Goal: Task Accomplishment & Management: Manage account settings

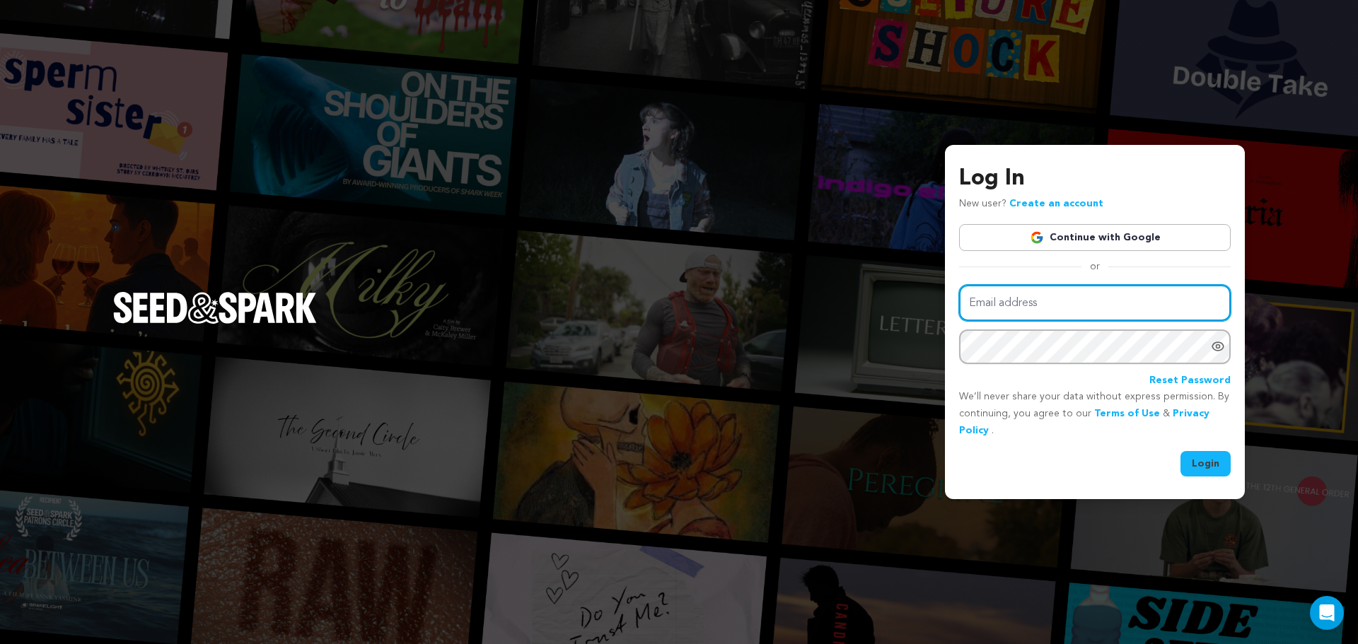
click at [1103, 303] on input "Email address" at bounding box center [1095, 303] width 272 height 36
type input "exposuremovie1990@gmail.com"
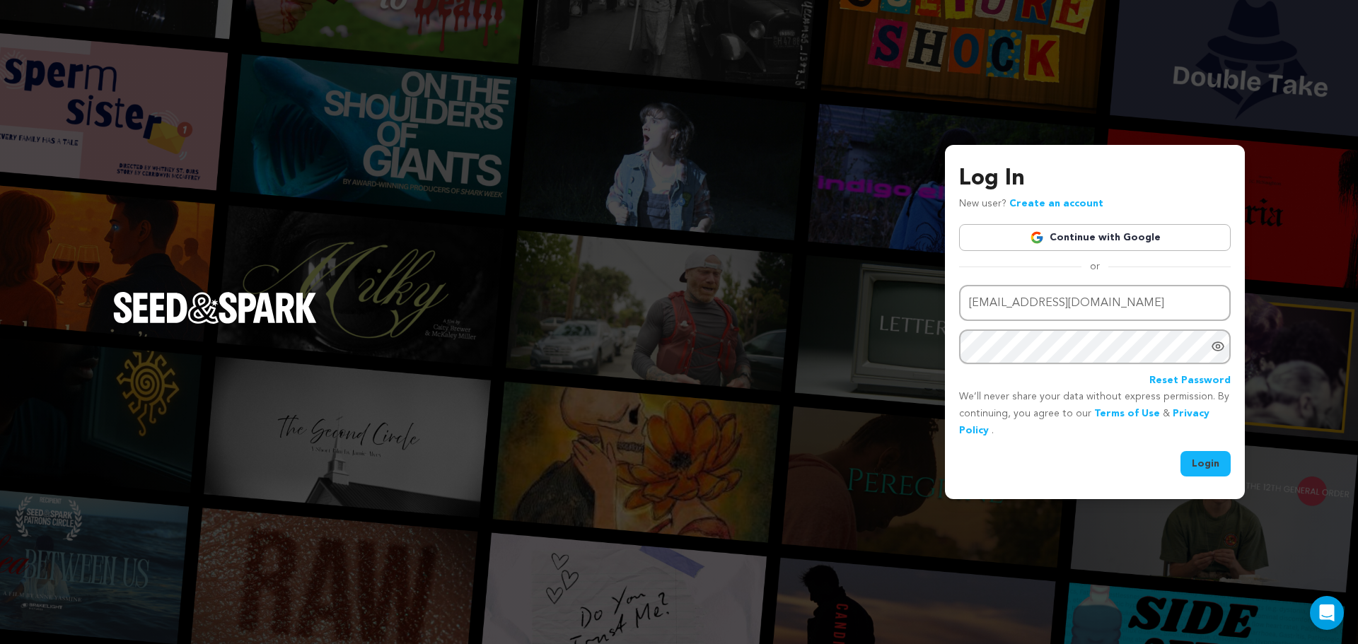
click at [1200, 460] on button "Login" at bounding box center [1206, 463] width 50 height 25
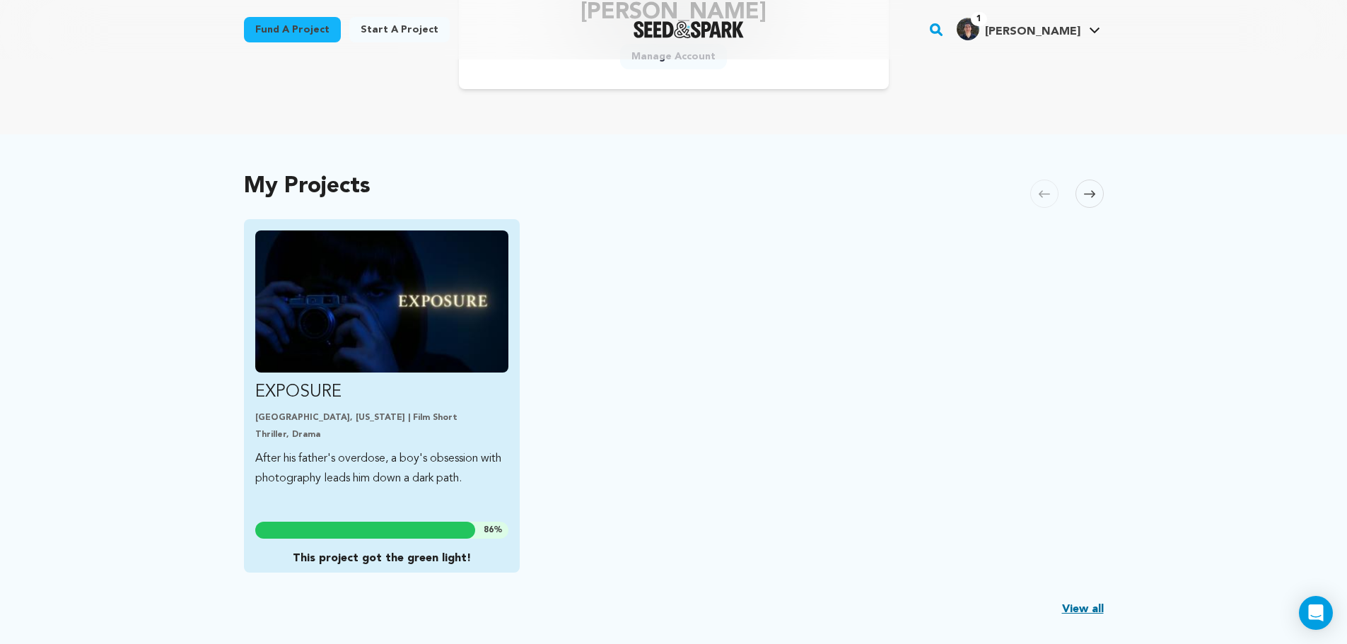
scroll to position [236, 0]
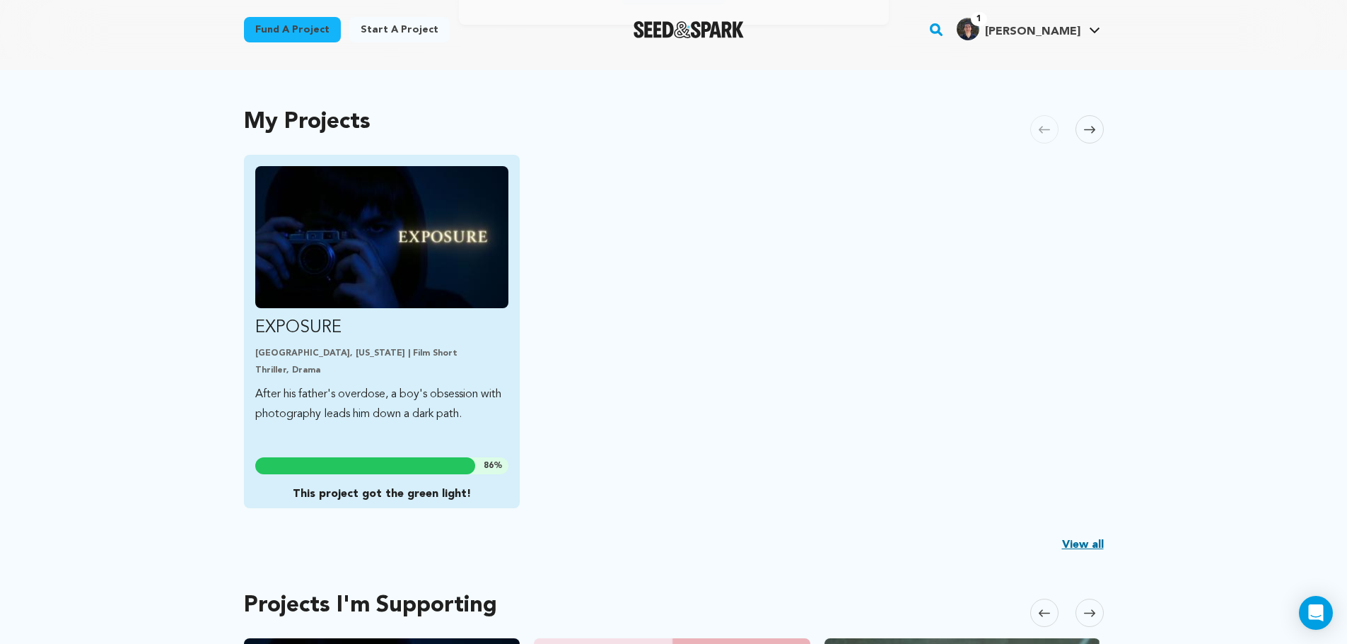
click at [354, 368] on p "Thriller, Drama" at bounding box center [382, 370] width 254 height 11
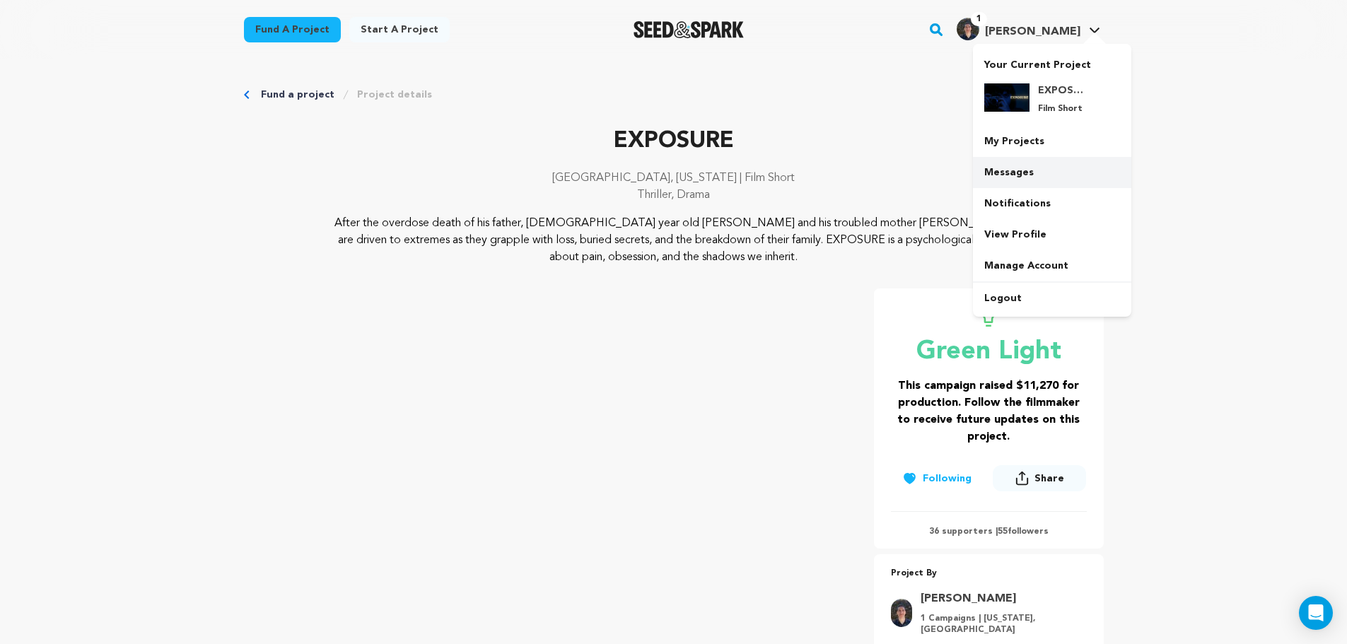
click at [1024, 176] on link "Messages" at bounding box center [1052, 172] width 158 height 31
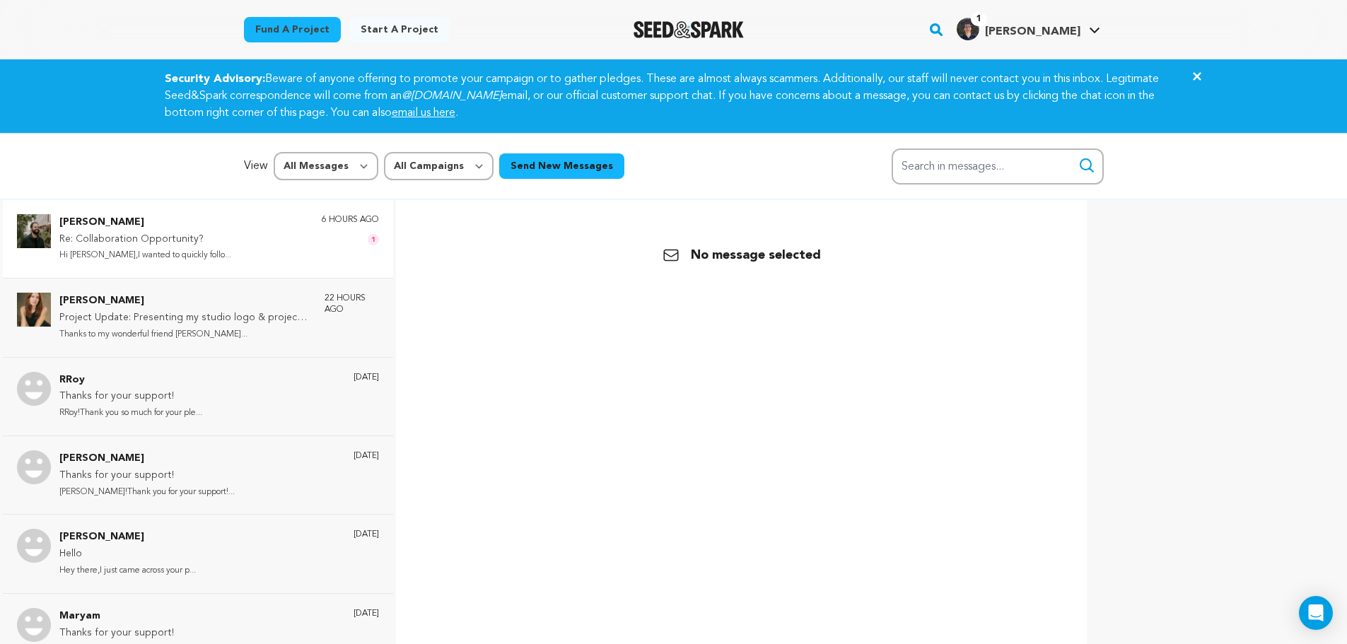
click at [253, 244] on div "[PERSON_NAME] Re: Collaboration Opportunity? Hi [PERSON_NAME],I wanted to quick…" at bounding box center [219, 239] width 320 height 50
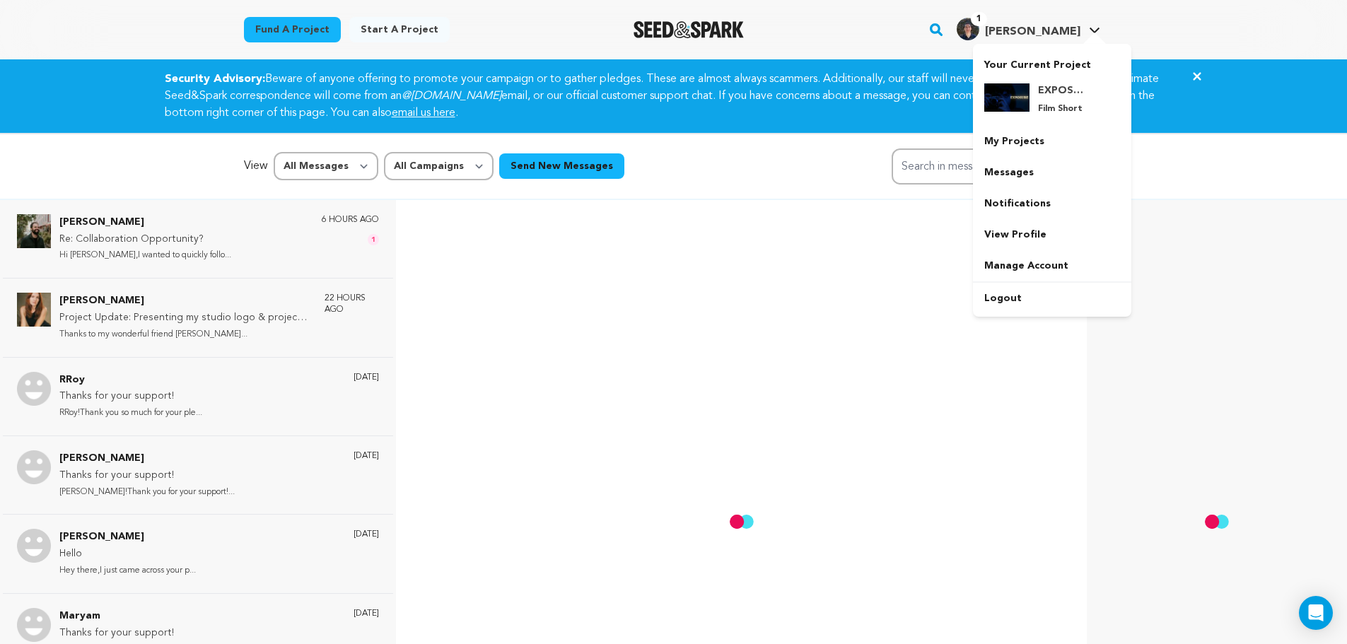
click at [1089, 25] on link "1 Daniel J. Daniel J." at bounding box center [1028, 27] width 149 height 25
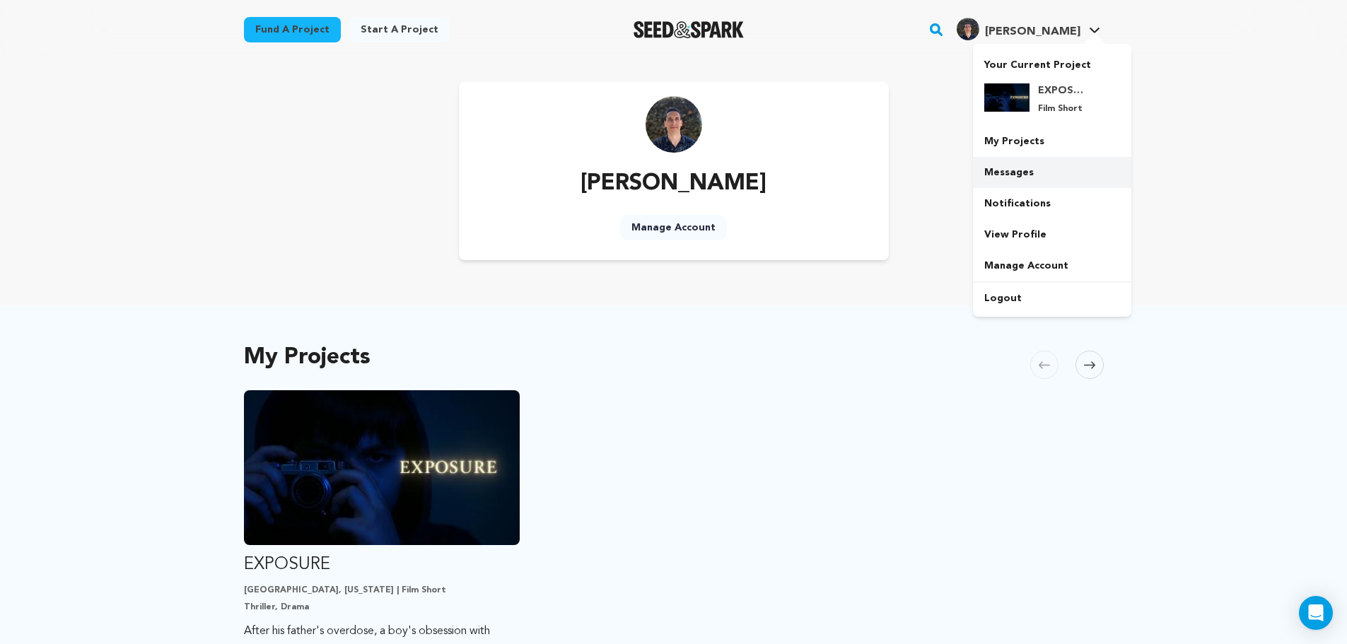
click at [1027, 169] on link "Messages" at bounding box center [1052, 172] width 158 height 31
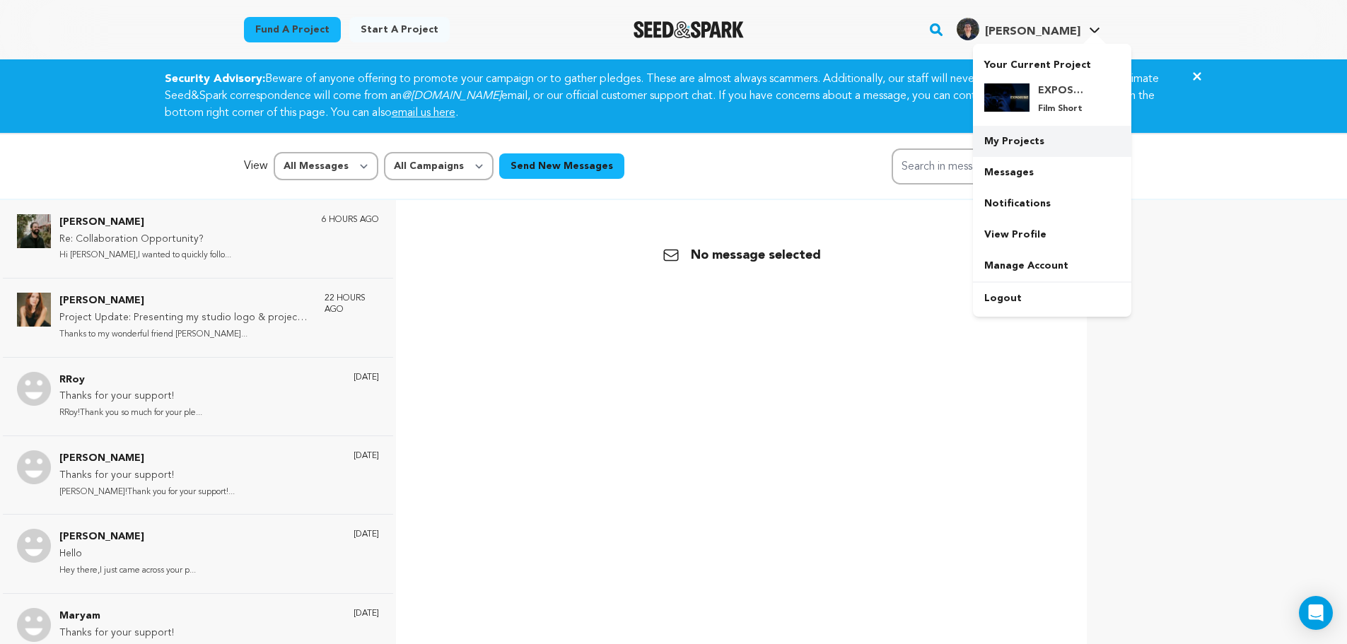
click at [1027, 147] on link "My Projects" at bounding box center [1052, 141] width 158 height 31
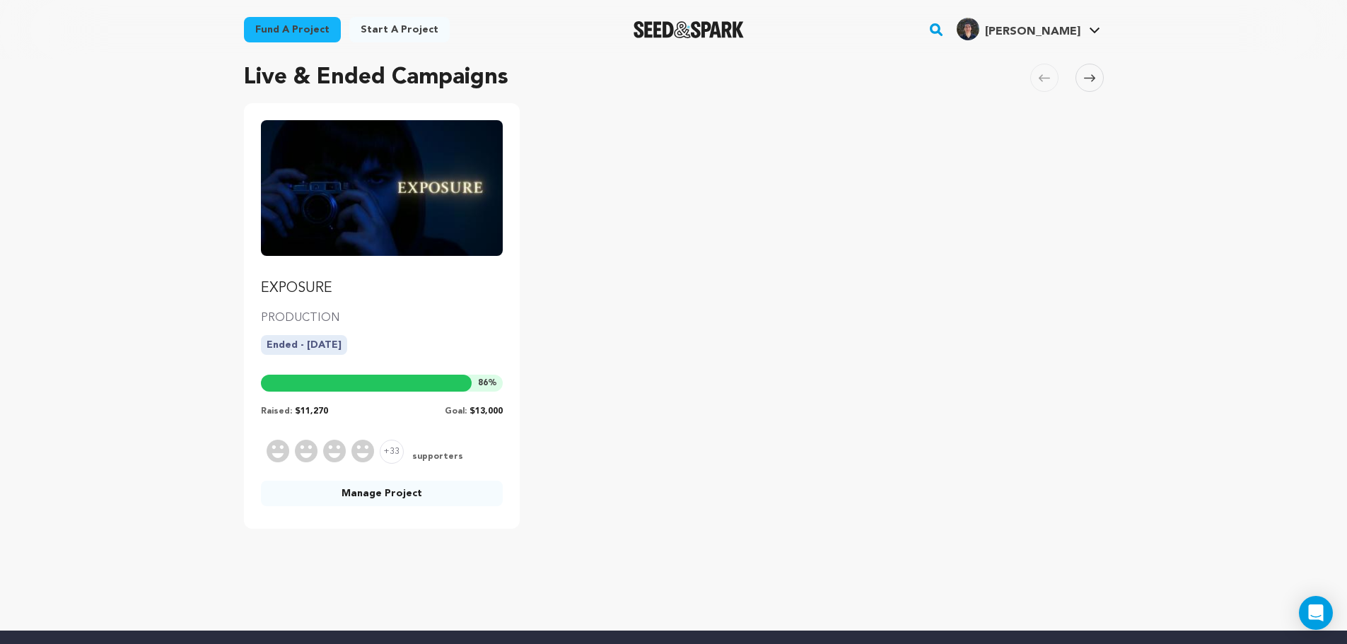
scroll to position [118, 0]
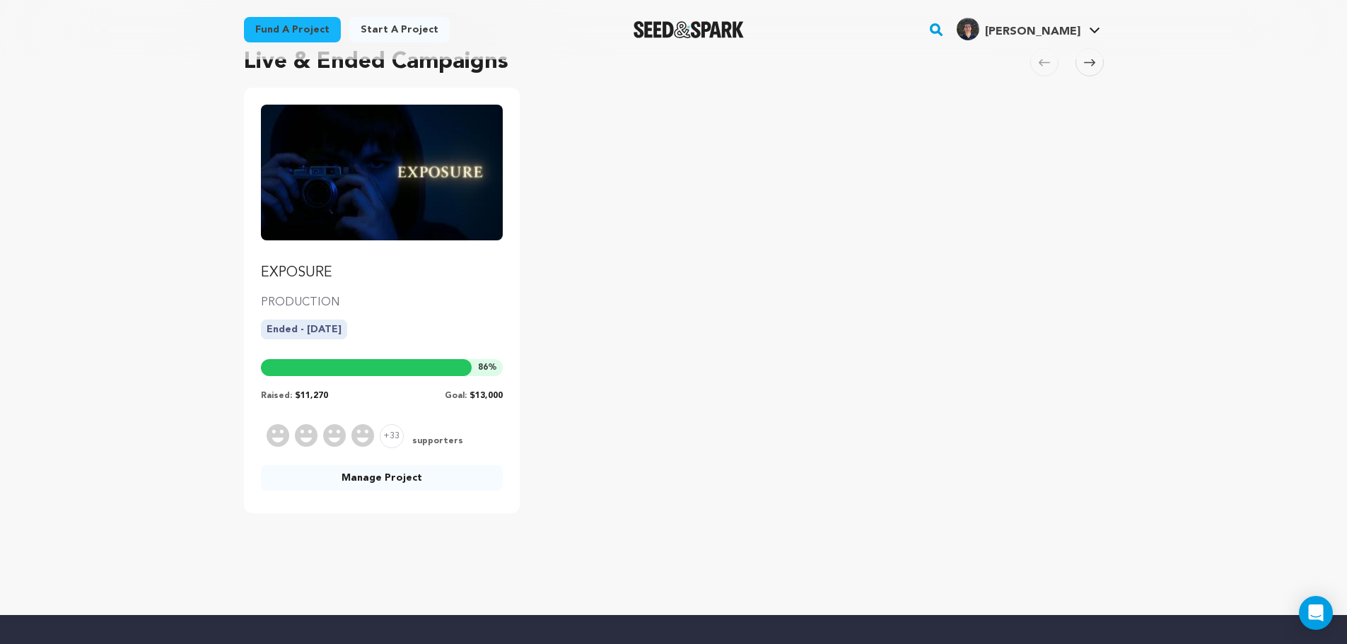
click at [366, 475] on link "Manage Project" at bounding box center [382, 477] width 243 height 25
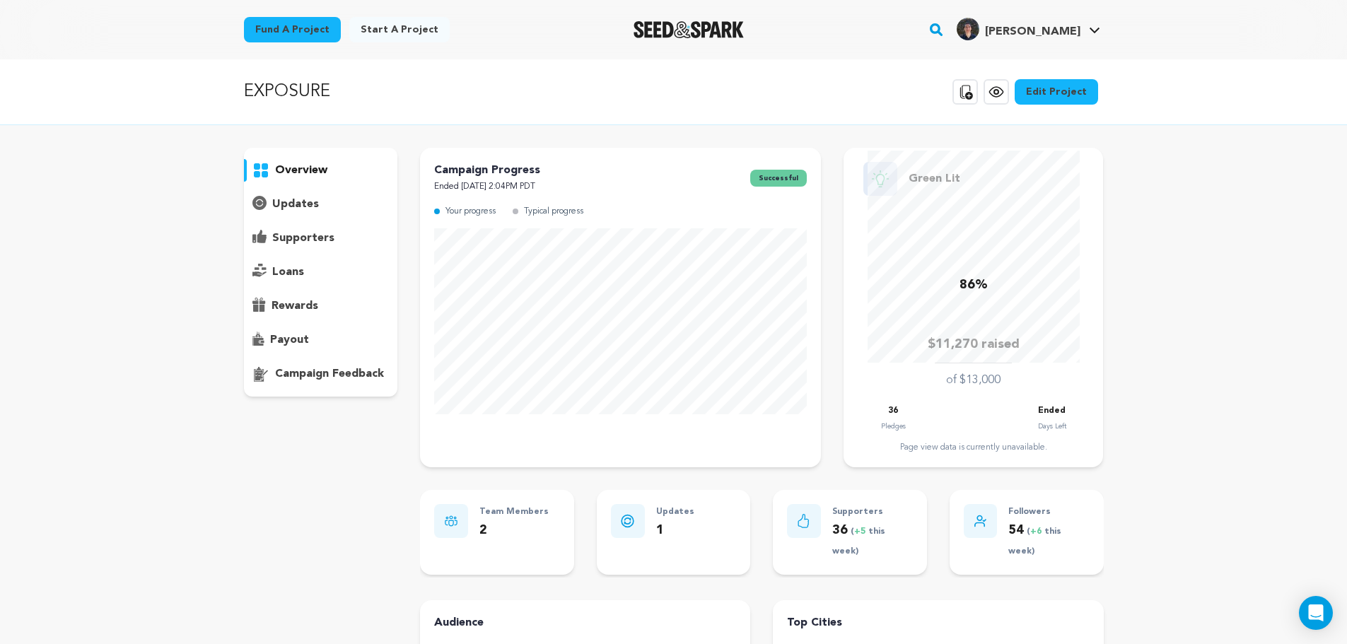
click at [323, 239] on p "supporters" at bounding box center [303, 238] width 62 height 17
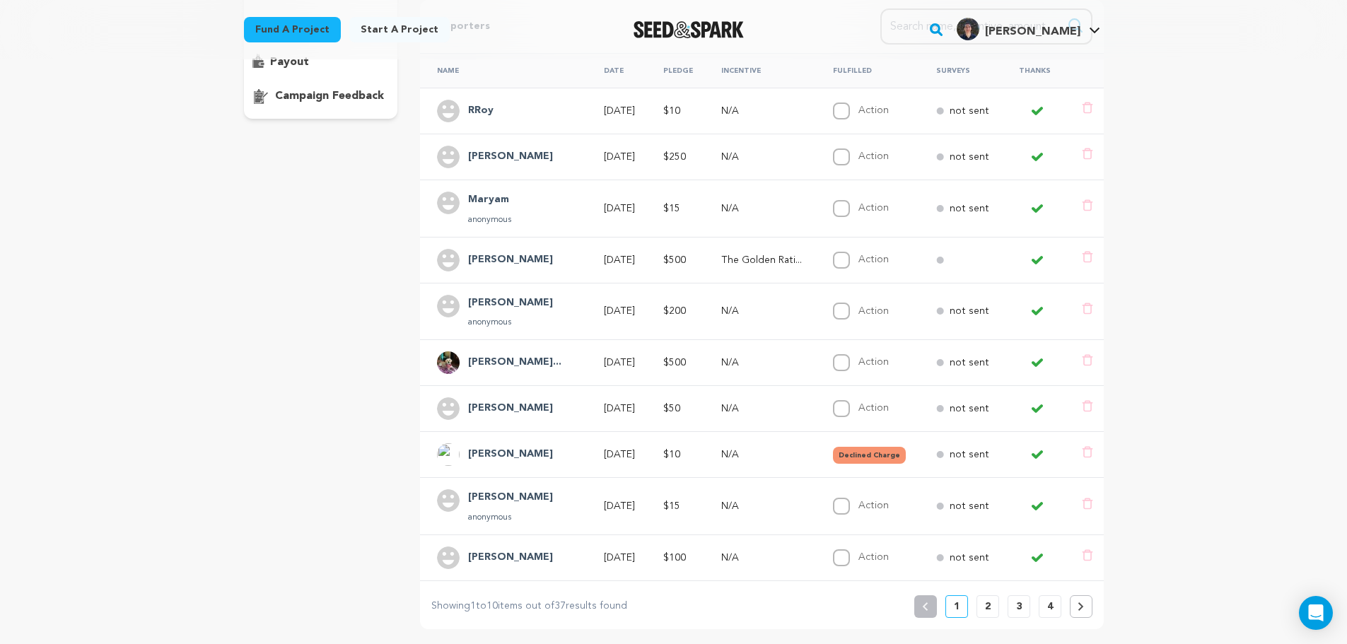
scroll to position [354, 0]
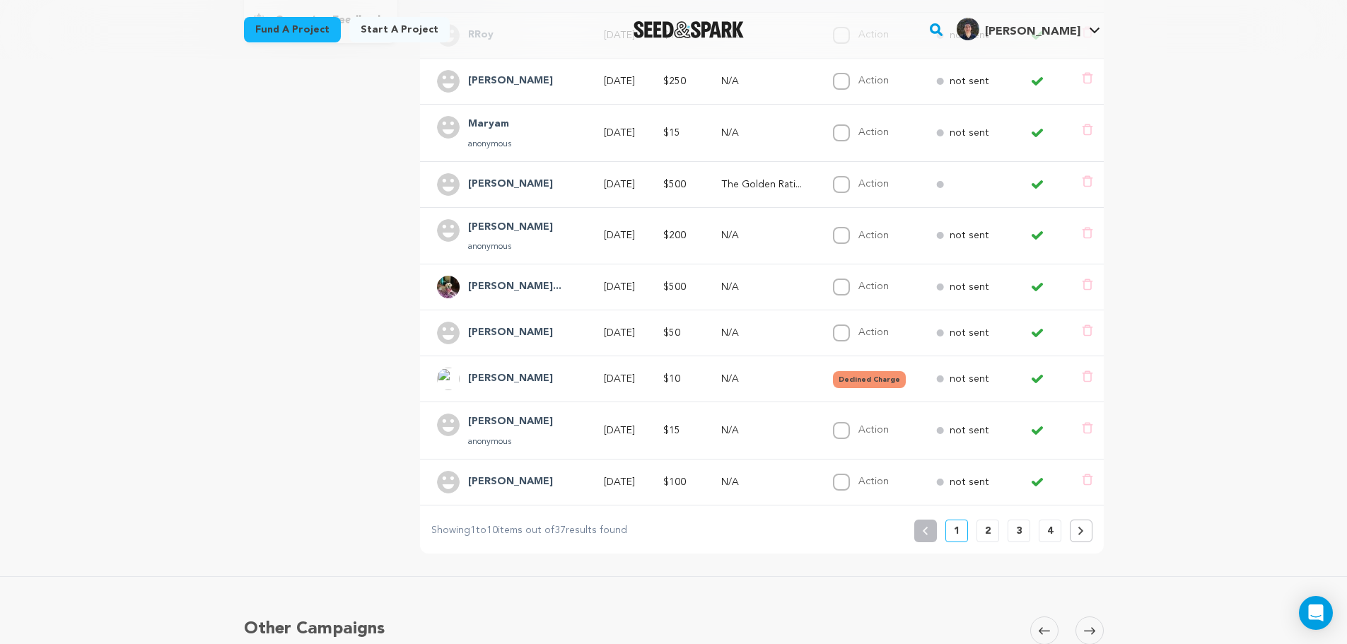
click at [985, 531] on p "2" at bounding box center [988, 531] width 6 height 14
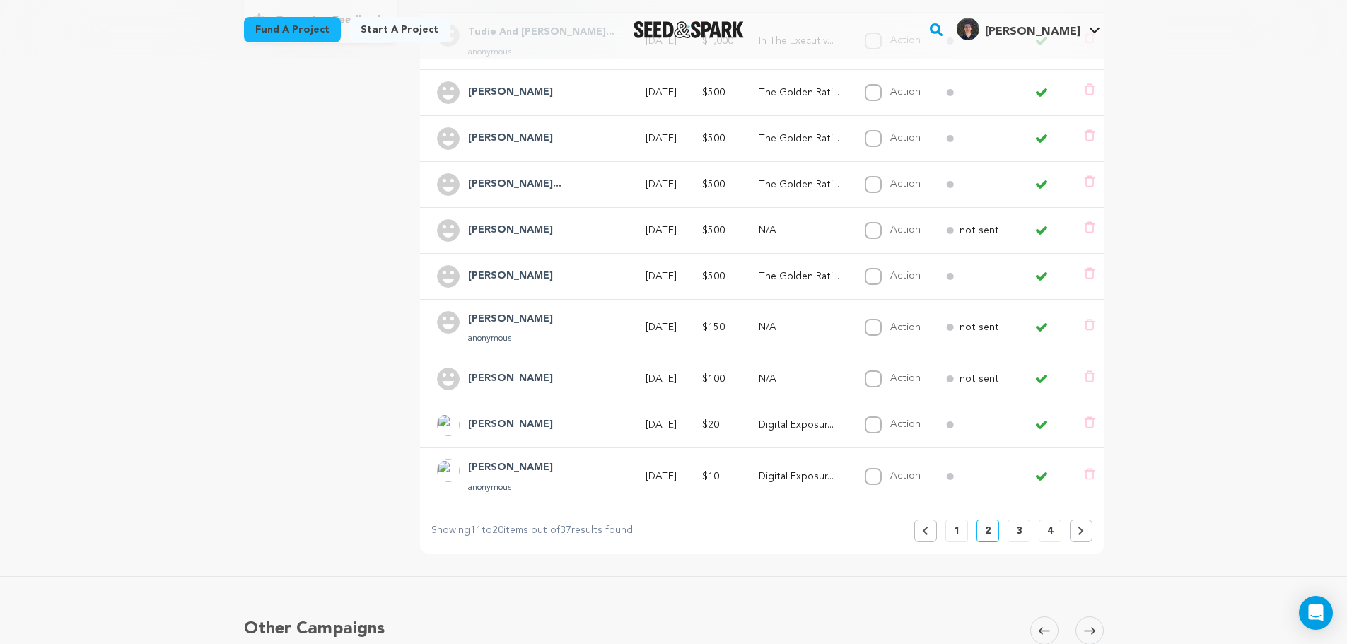
click at [1021, 526] on p "3" at bounding box center [1019, 531] width 6 height 14
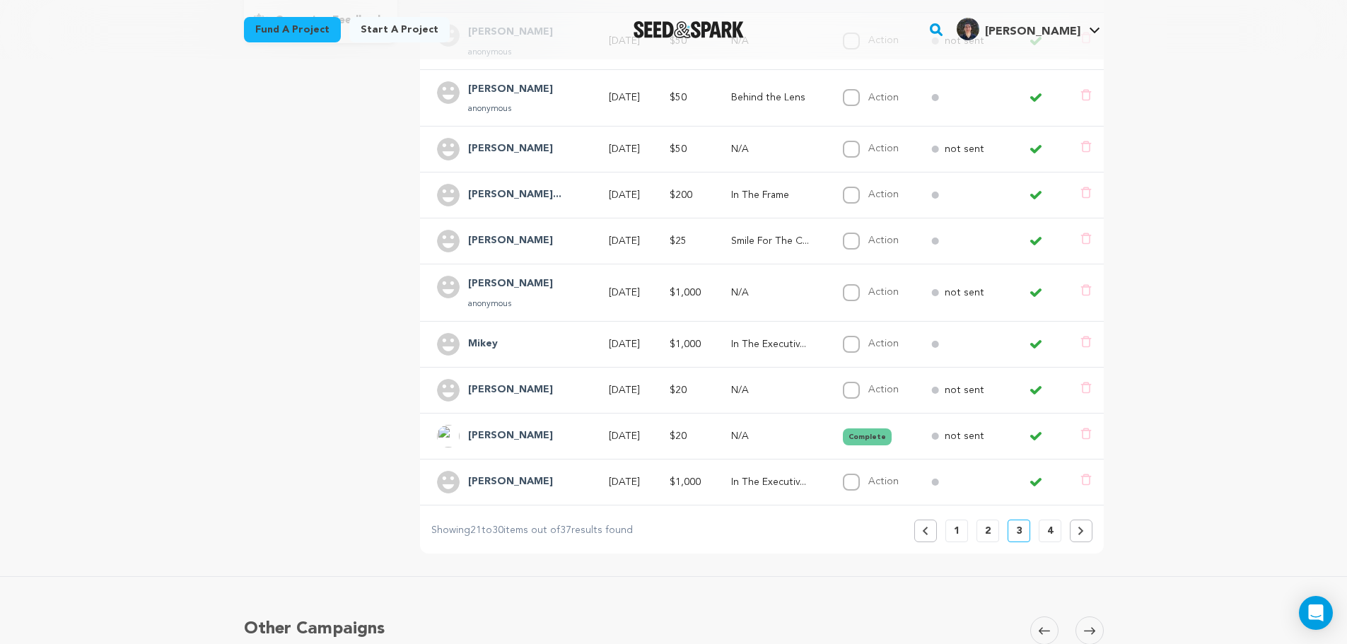
click at [1054, 535] on button "4" at bounding box center [1050, 531] width 23 height 23
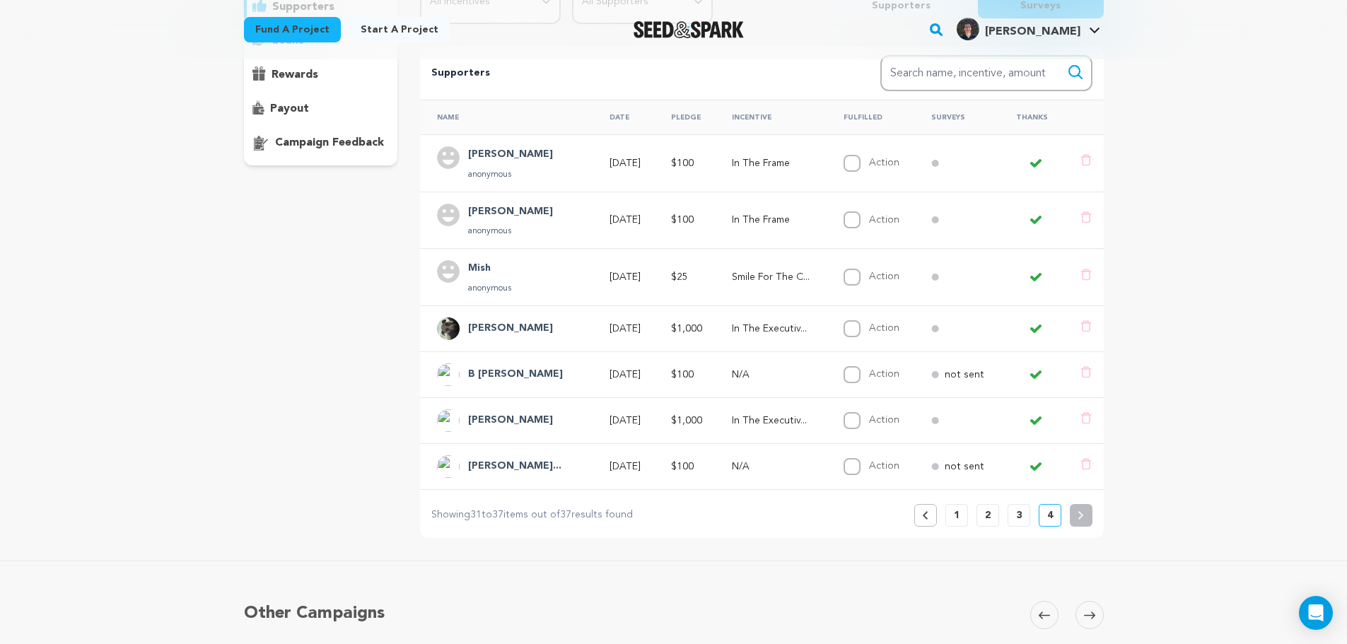
scroll to position [236, 0]
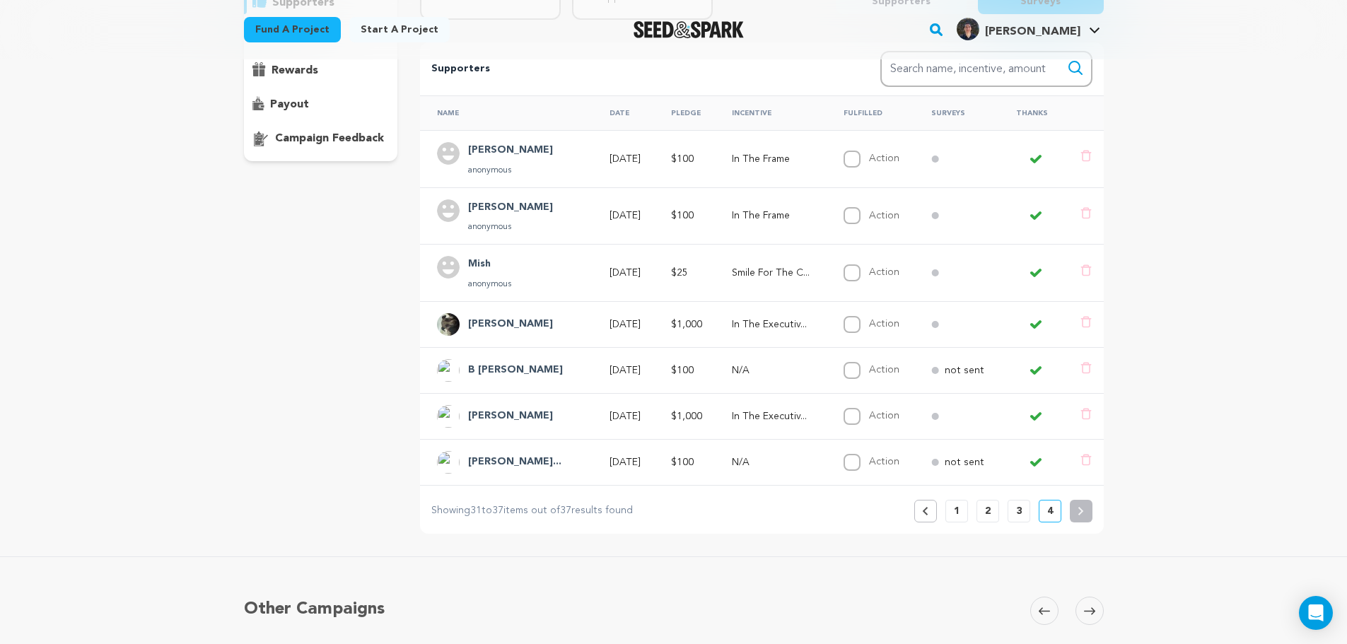
click at [954, 513] on p "1" at bounding box center [957, 511] width 6 height 14
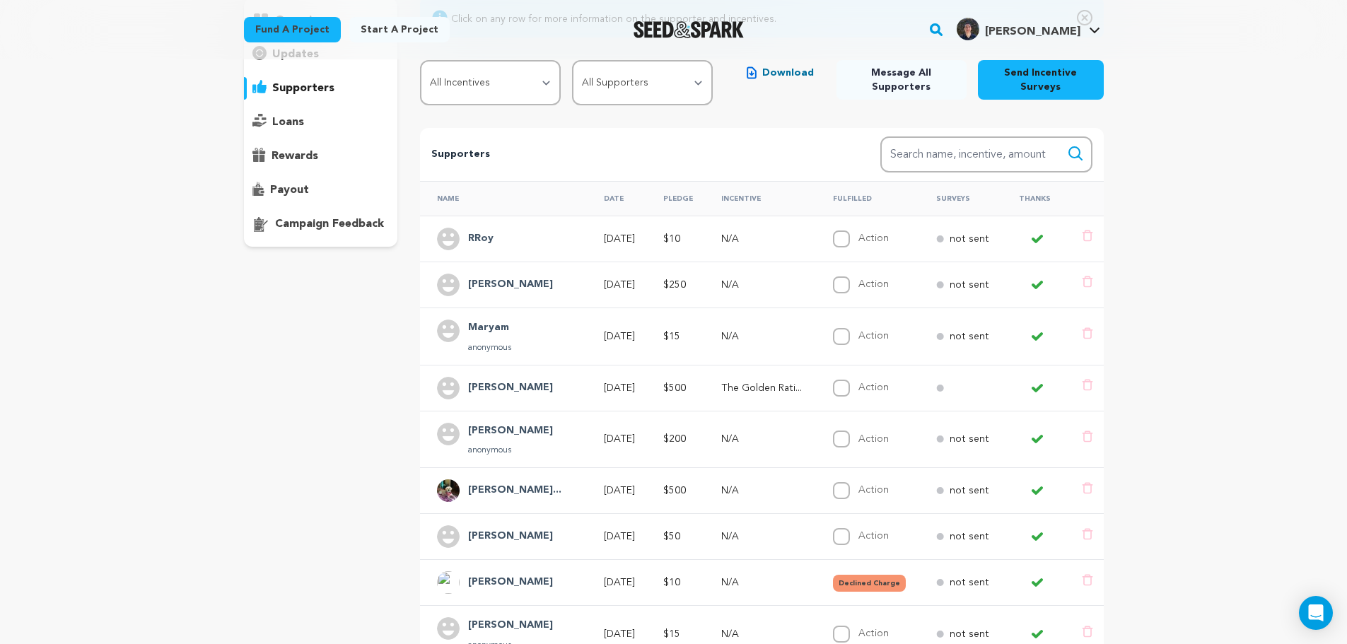
scroll to position [0, 0]
